Goal: Information Seeking & Learning: Check status

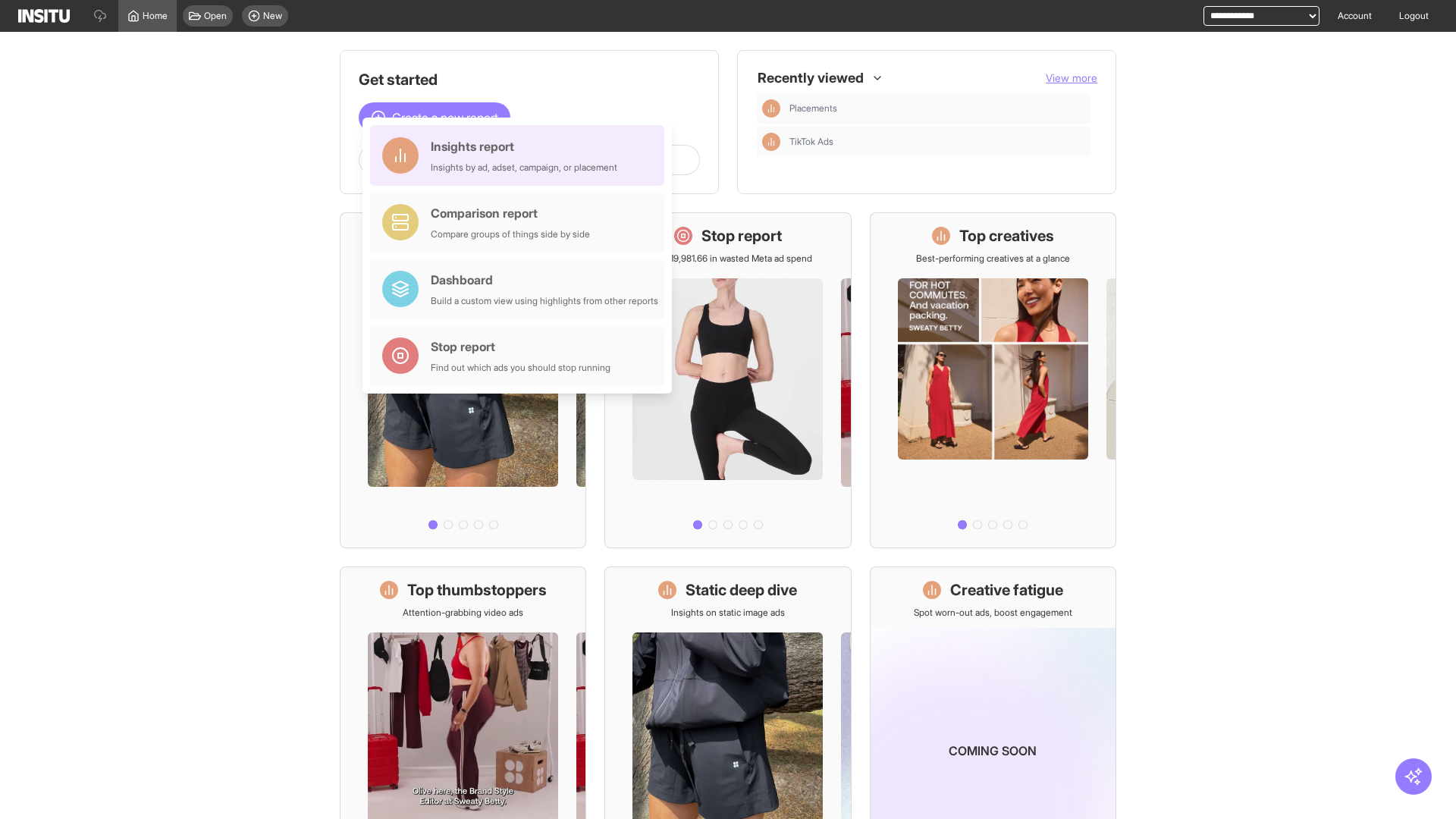
click at [521, 155] on div "Insights report Insights by ad, adset, campaign, or placement" at bounding box center [524, 155] width 187 height 36
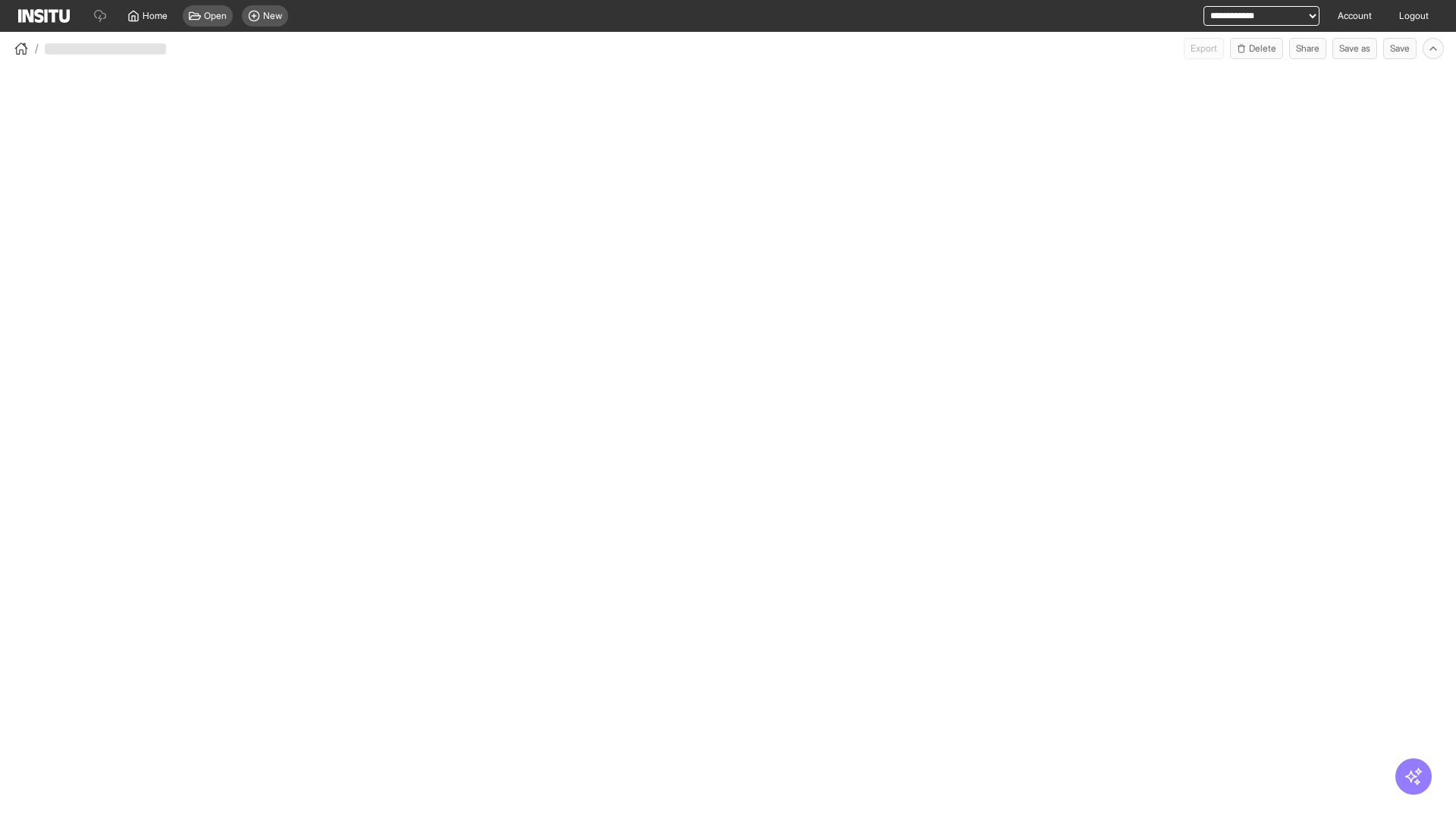
select select "**"
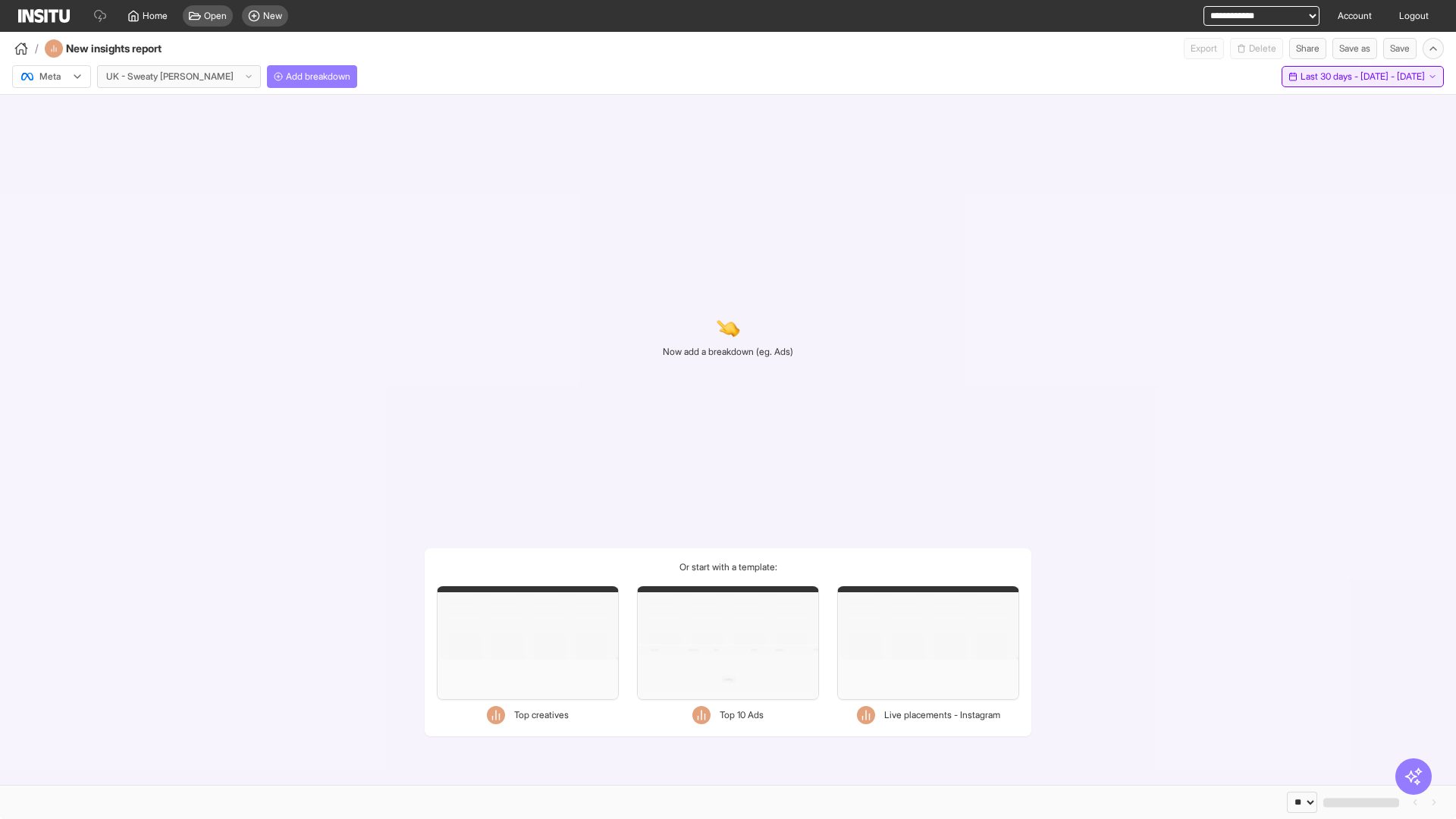
click at [1328, 76] on span "Last 30 days - [DATE] - [DATE]" at bounding box center [1362, 76] width 124 height 12
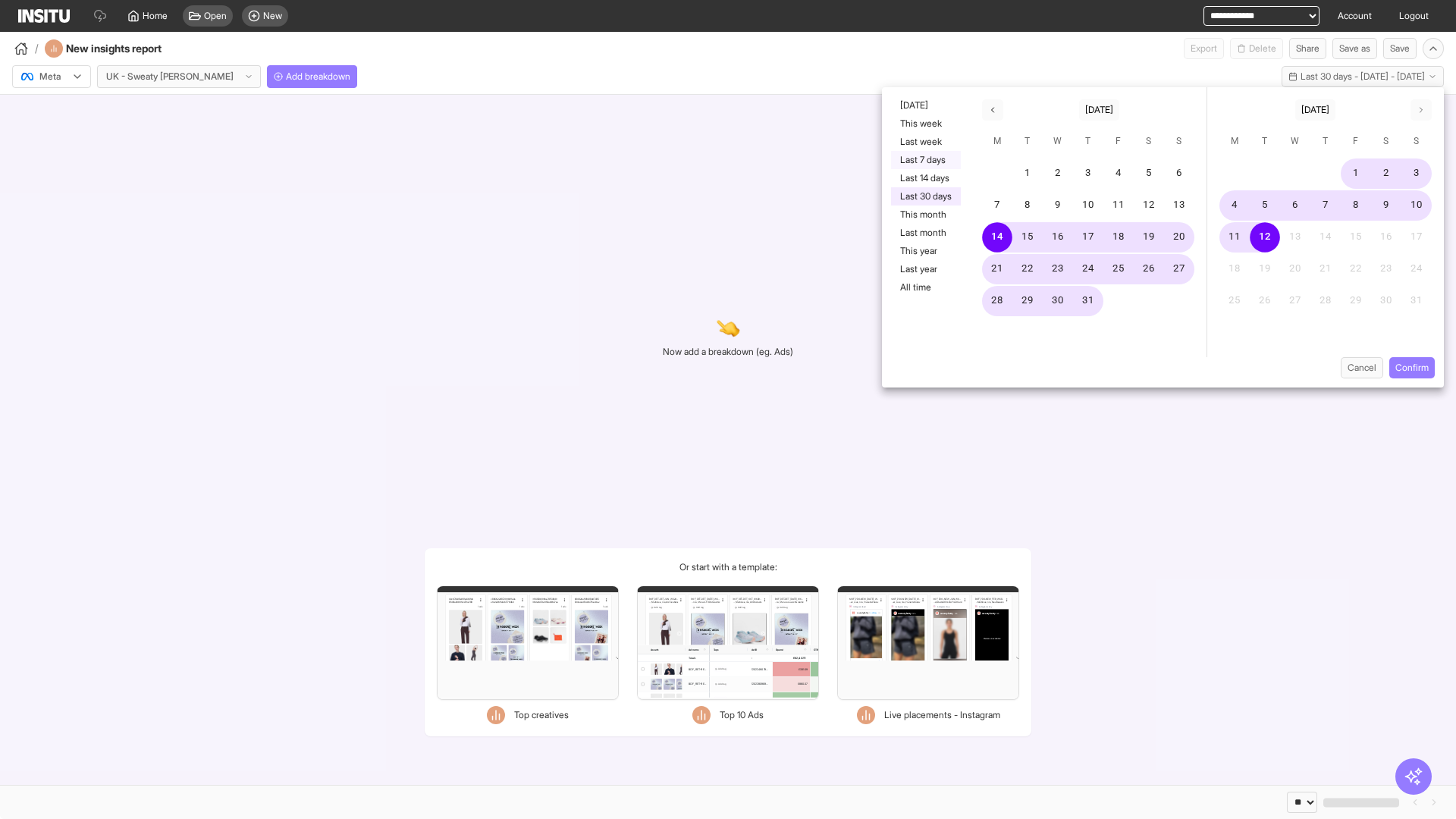
click at [924, 160] on button "Last 7 days" at bounding box center [925, 160] width 70 height 18
